Goal: Information Seeking & Learning: Learn about a topic

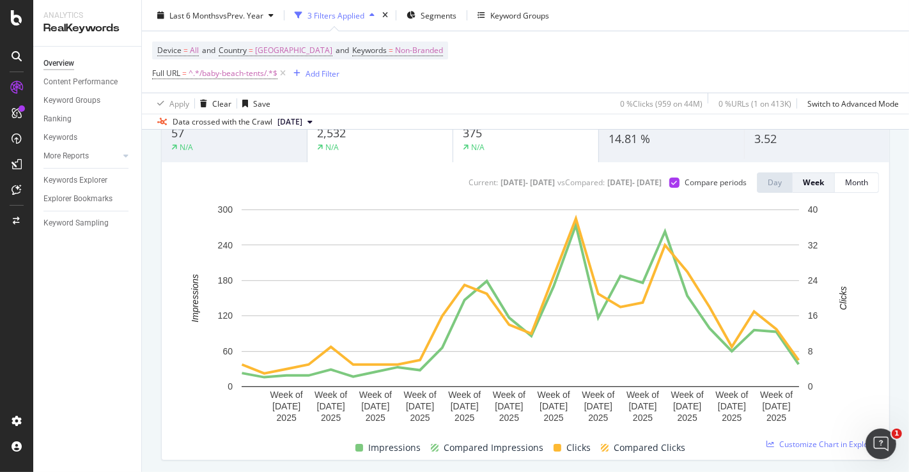
scroll to position [112, 0]
click at [243, 72] on span "^.*/baby-beach-tents/.*$" at bounding box center [233, 74] width 89 height 18
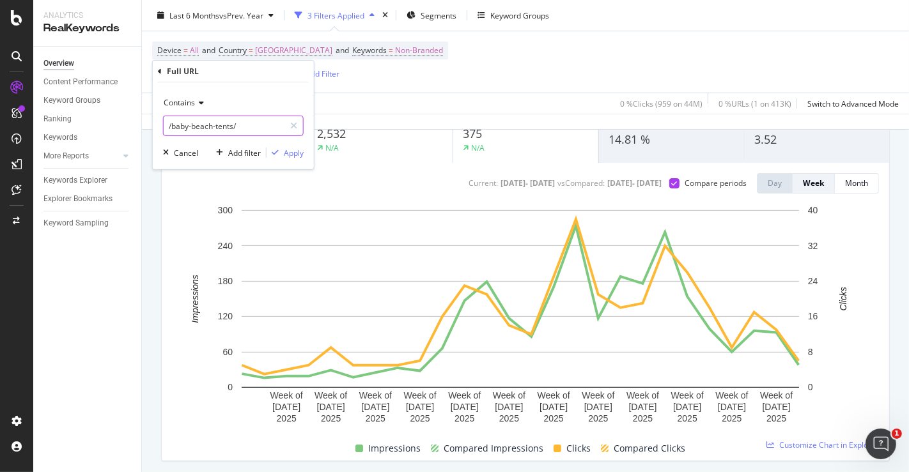
click at [256, 116] on input "/baby-beach-tents/" at bounding box center [224, 126] width 121 height 20
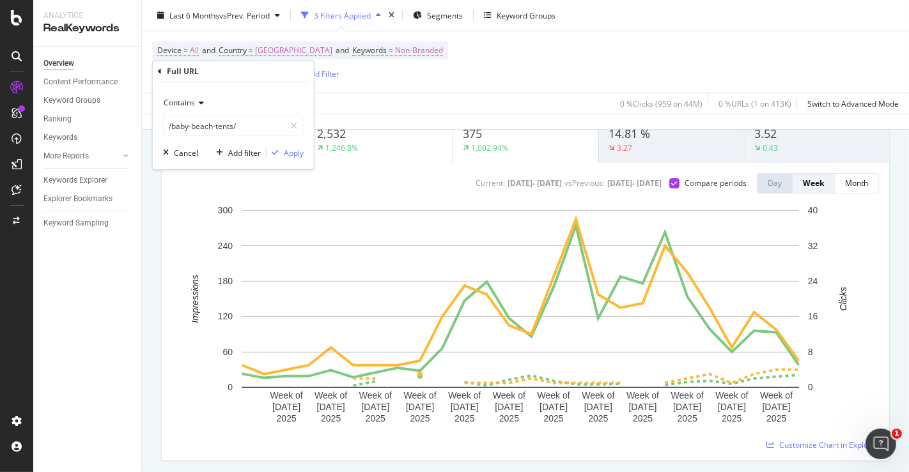
click at [153, 217] on div "Unique Keywords 57 850% Impressions 2,532 1,246.8% Clicks 375 1,002.94% CTR % 1…" at bounding box center [525, 280] width 744 height 384
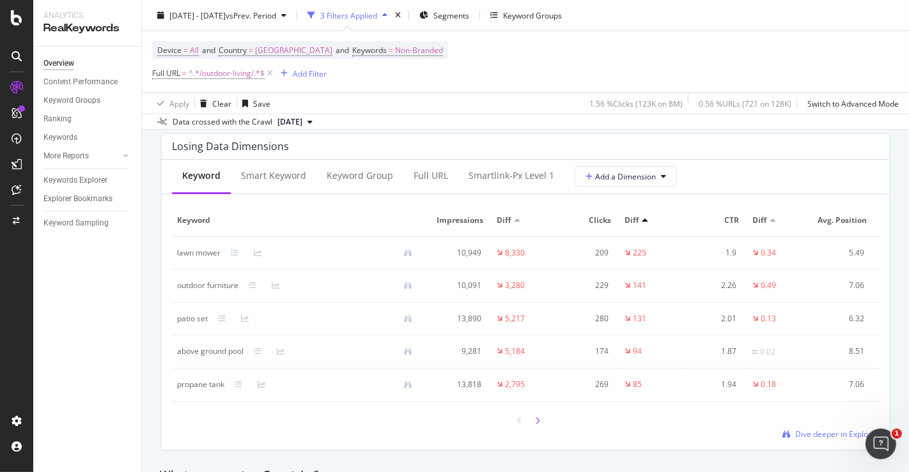
click at [535, 425] on icon at bounding box center [537, 421] width 5 height 8
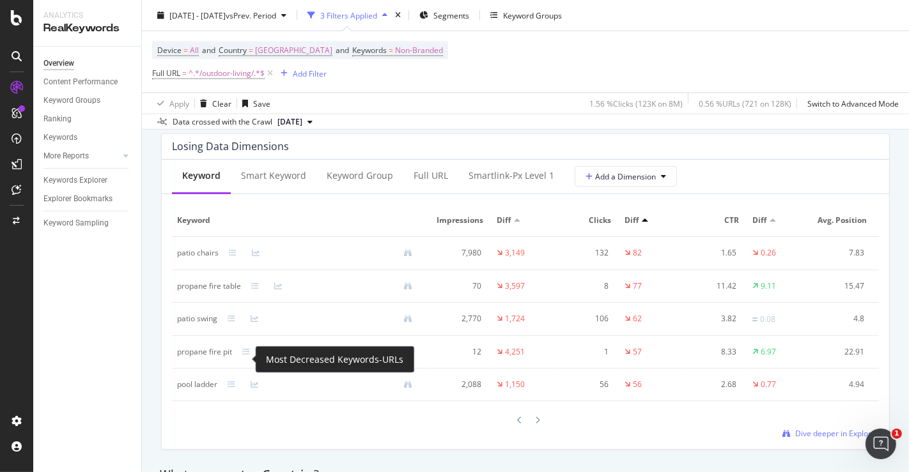
click at [243, 355] on div at bounding box center [327, 352] width 191 height 8
click at [249, 356] on icon at bounding box center [246, 352] width 8 height 8
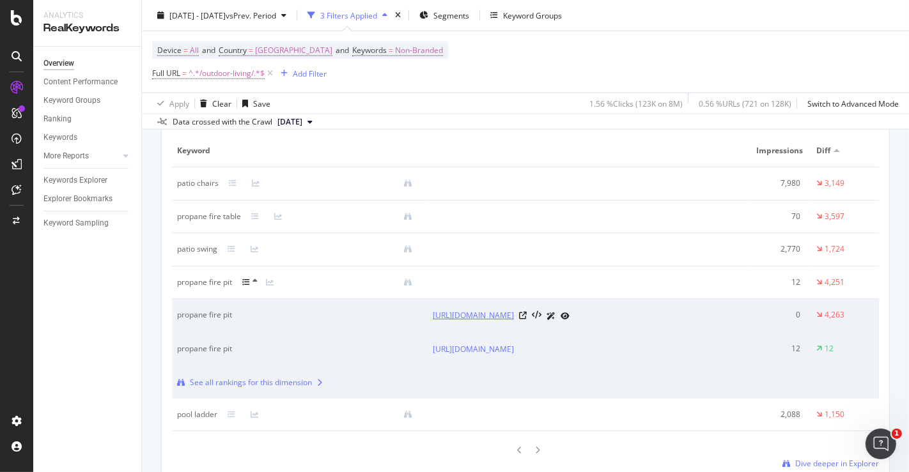
scroll to position [1592, 0]
click at [527, 350] on icon at bounding box center [523, 347] width 8 height 8
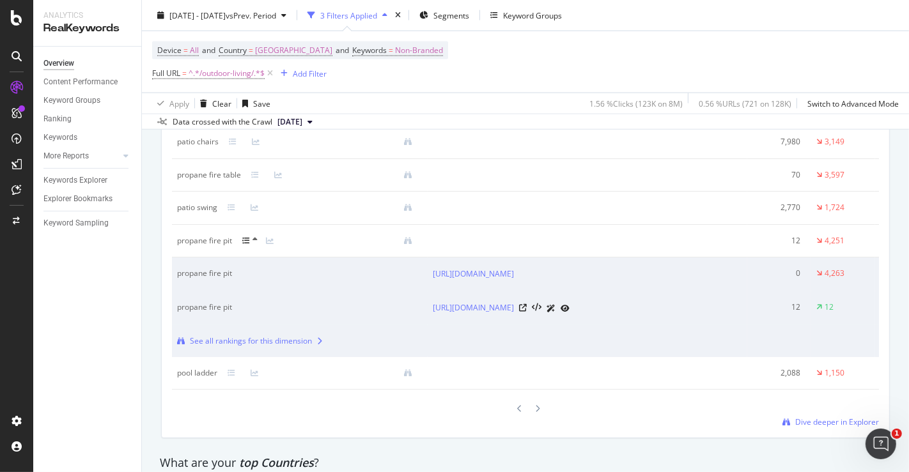
scroll to position [1634, 0]
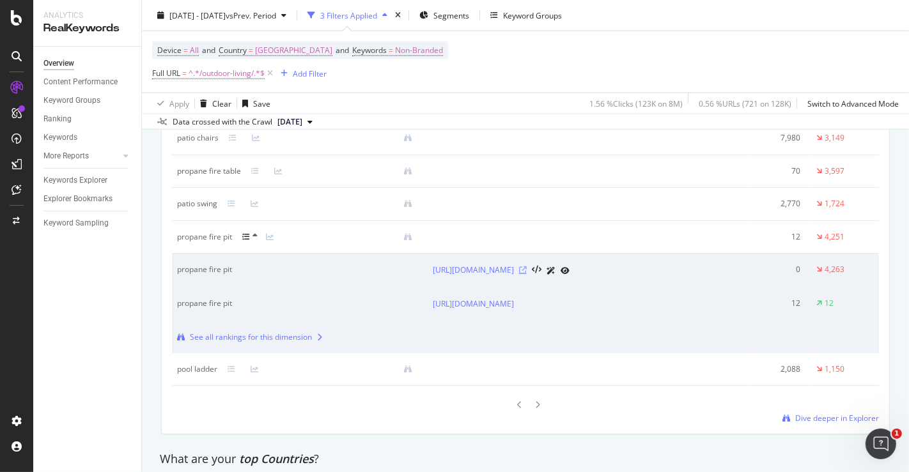
click at [527, 274] on icon at bounding box center [523, 271] width 8 height 8
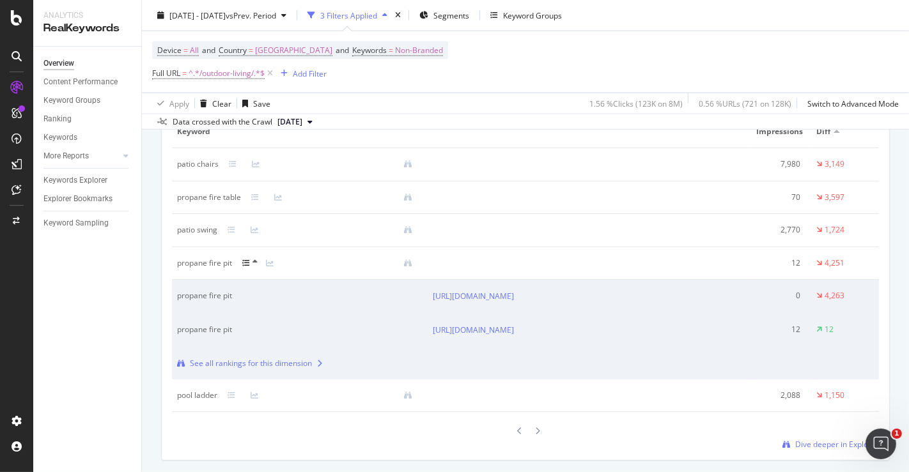
scroll to position [1609, 0]
click at [256, 265] on icon at bounding box center [255, 261] width 5 height 8
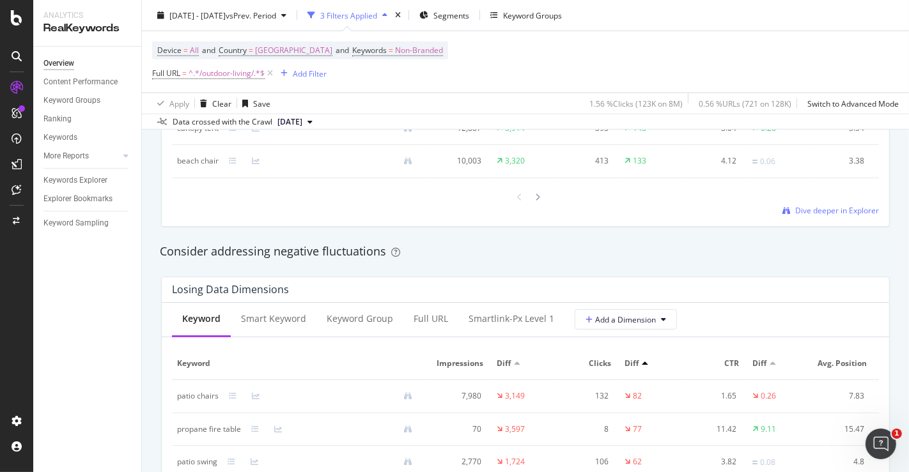
scroll to position [1209, 0]
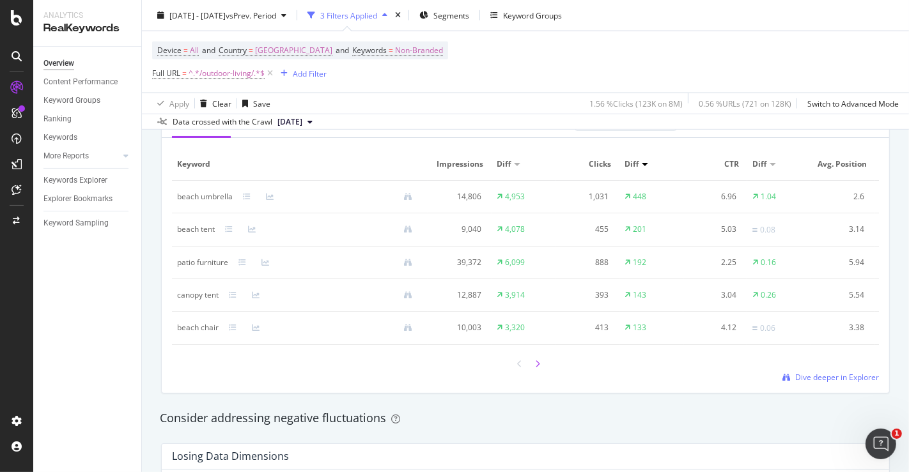
click at [535, 368] on icon at bounding box center [537, 365] width 5 height 8
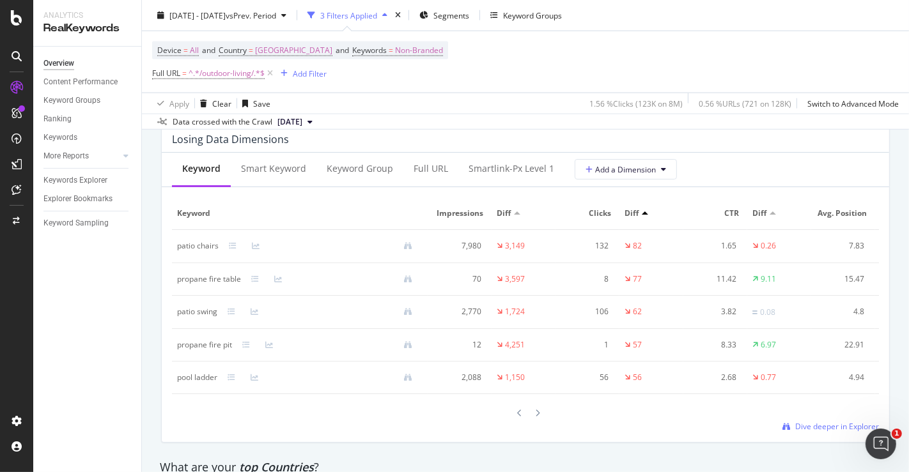
scroll to position [1528, 0]
click at [515, 421] on div at bounding box center [520, 411] width 12 height 17
click at [515, 421] on div at bounding box center [520, 412] width 12 height 17
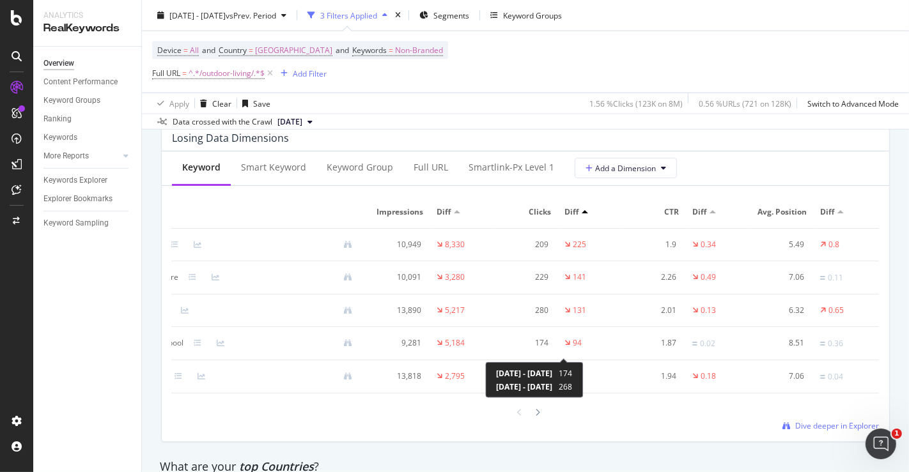
scroll to position [0, 0]
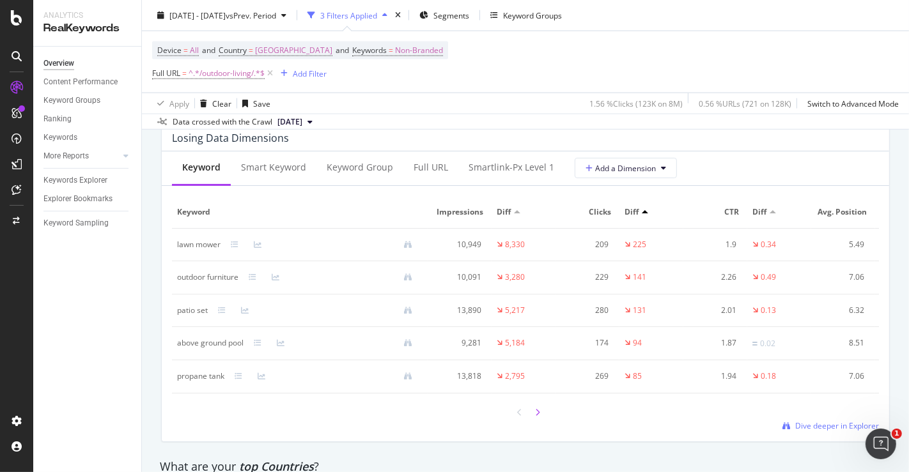
click at [535, 417] on icon at bounding box center [537, 413] width 5 height 8
click at [535, 416] on icon at bounding box center [537, 413] width 5 height 8
